Goal: Information Seeking & Learning: Check status

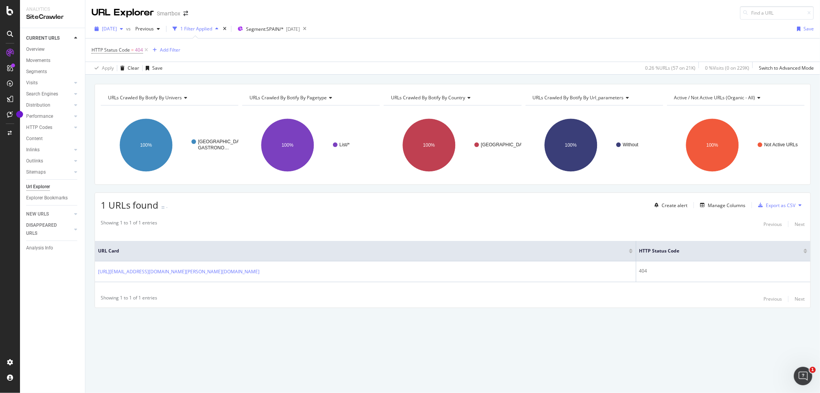
click at [126, 33] on div "[DATE]" at bounding box center [109, 29] width 35 height 12
click at [138, 55] on div "[DATE]" at bounding box center [123, 56] width 40 height 7
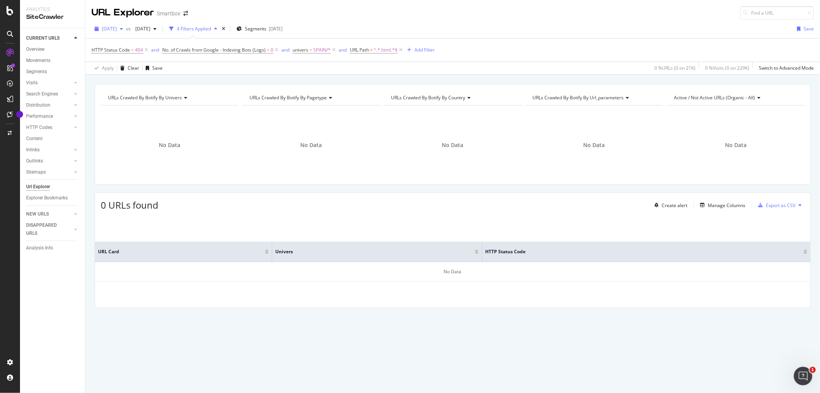
click at [117, 31] on span "[DATE]" at bounding box center [109, 28] width 15 height 7
click at [125, 55] on div "[DATE]" at bounding box center [123, 56] width 40 height 7
click at [117, 30] on span "[DATE]" at bounding box center [109, 28] width 15 height 7
click at [130, 61] on div "2025 Sep. 8th 21.1K URLs" at bounding box center [143, 56] width 92 height 11
